Goal: Task Accomplishment & Management: Manage account settings

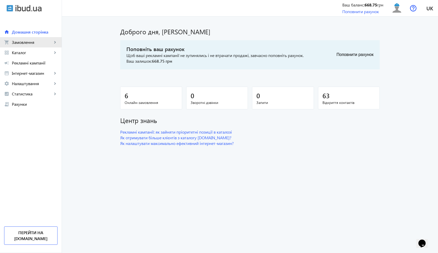
click at [37, 38] on link "shopping_cart Замовлення keyboard_arrow_right" at bounding box center [31, 42] width 62 height 10
